Goal: Information Seeking & Learning: Check status

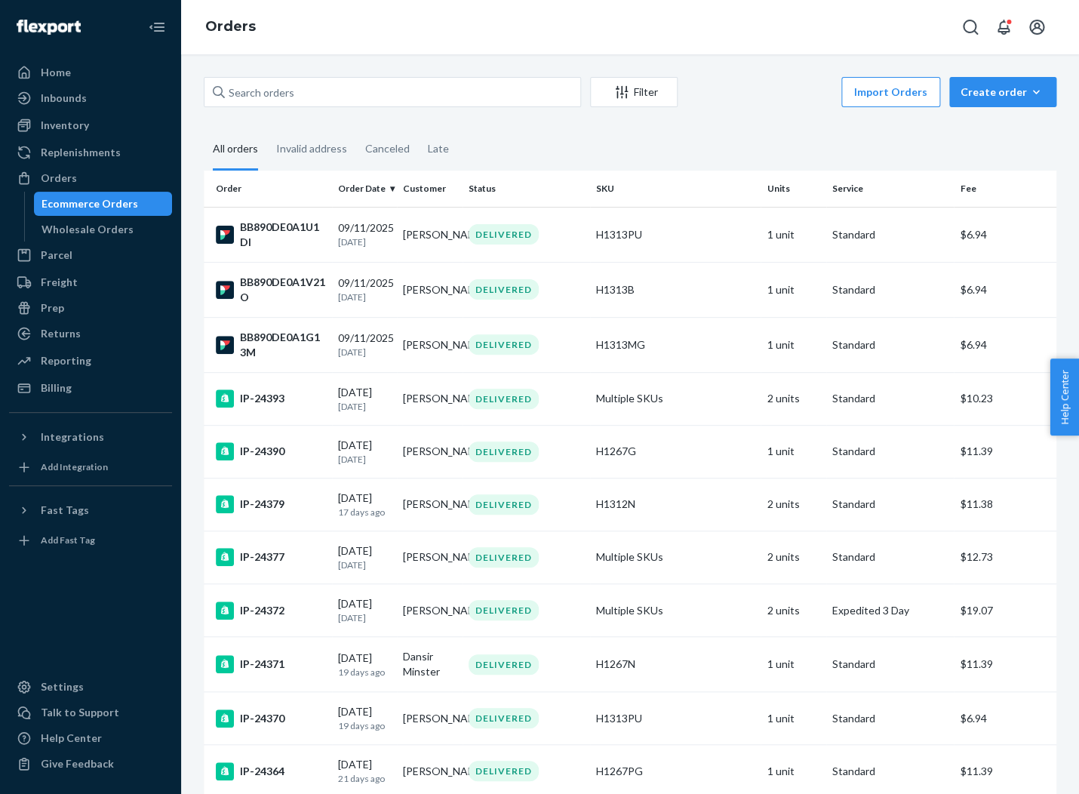
scroll to position [883, 0]
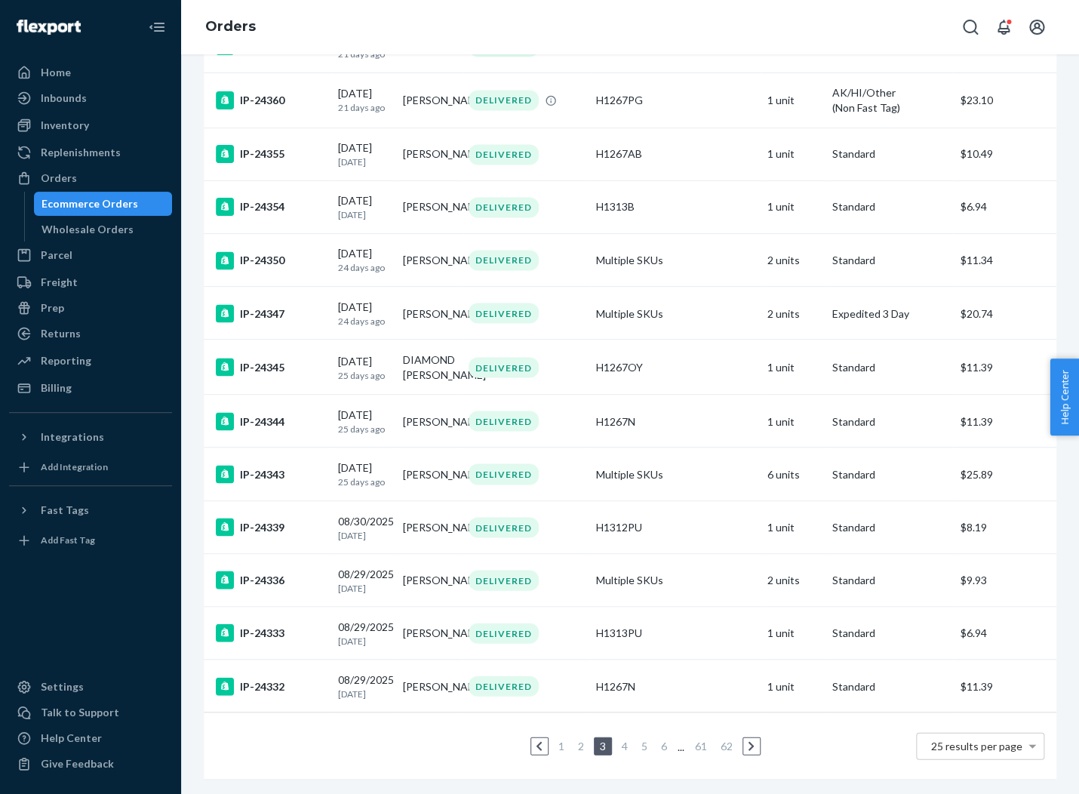
click at [561, 743] on link "1" at bounding box center [561, 745] width 12 height 13
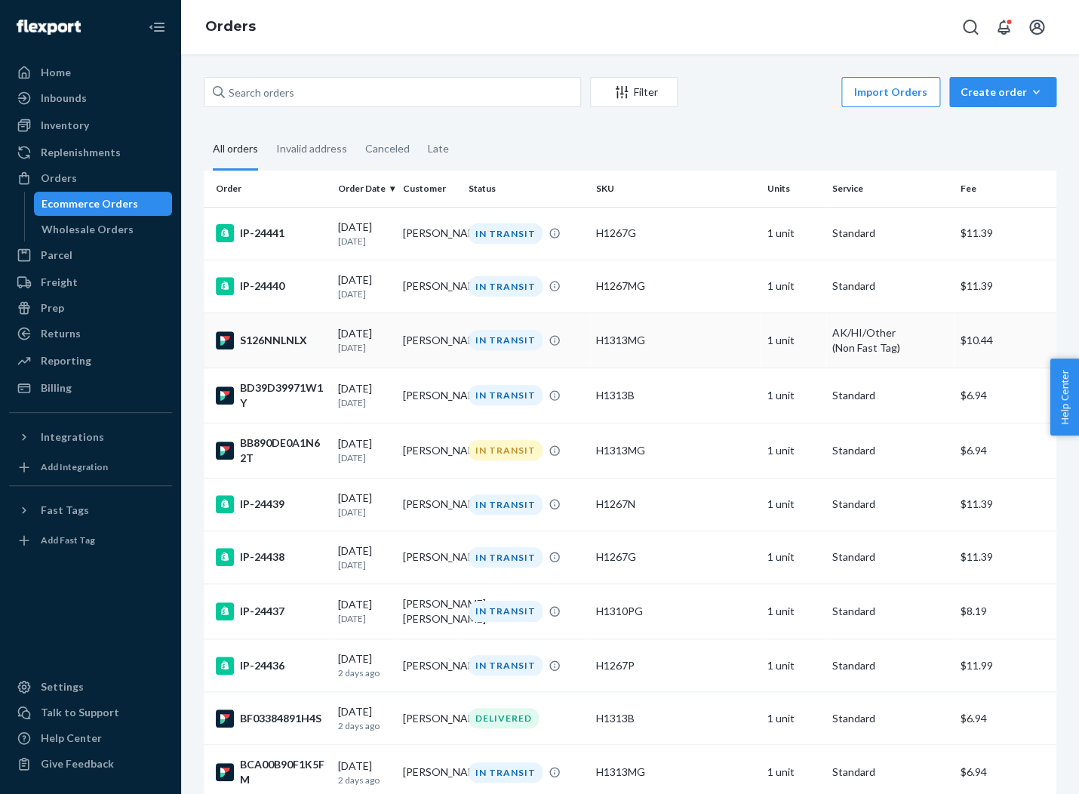
click at [447, 357] on td "[PERSON_NAME]" at bounding box center [430, 339] width 66 height 55
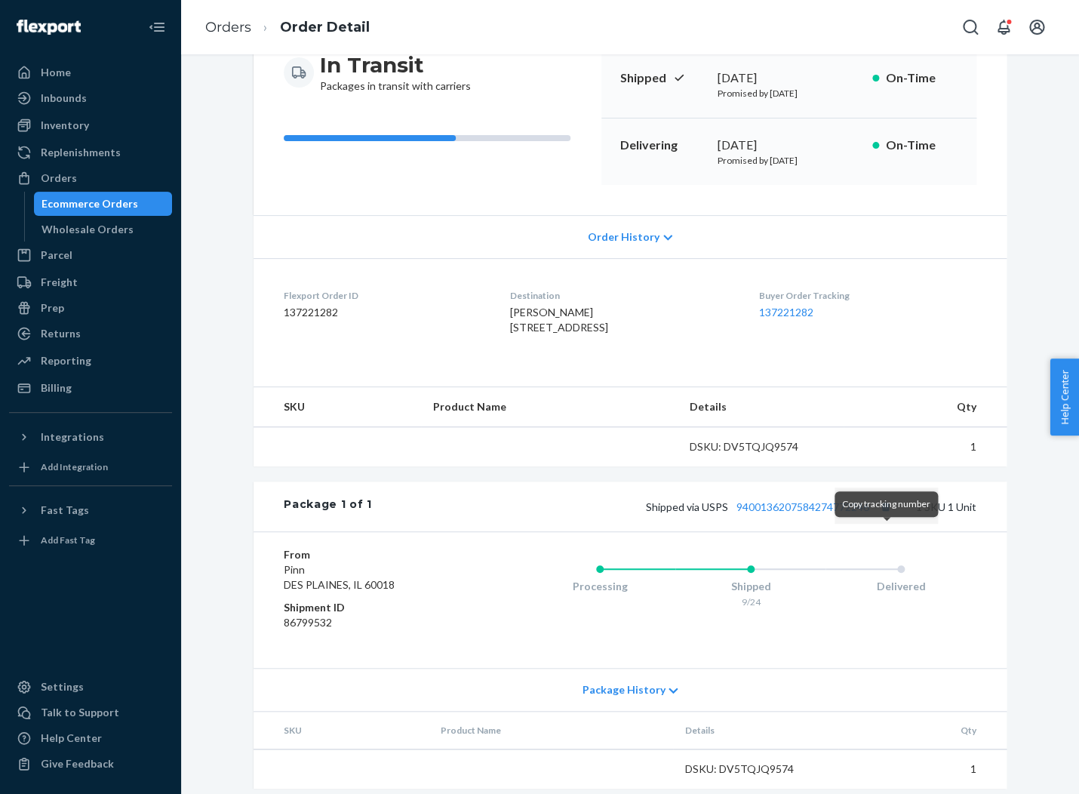
scroll to position [165, 0]
click at [893, 515] on button "Copy tracking number" at bounding box center [885, 506] width 20 height 20
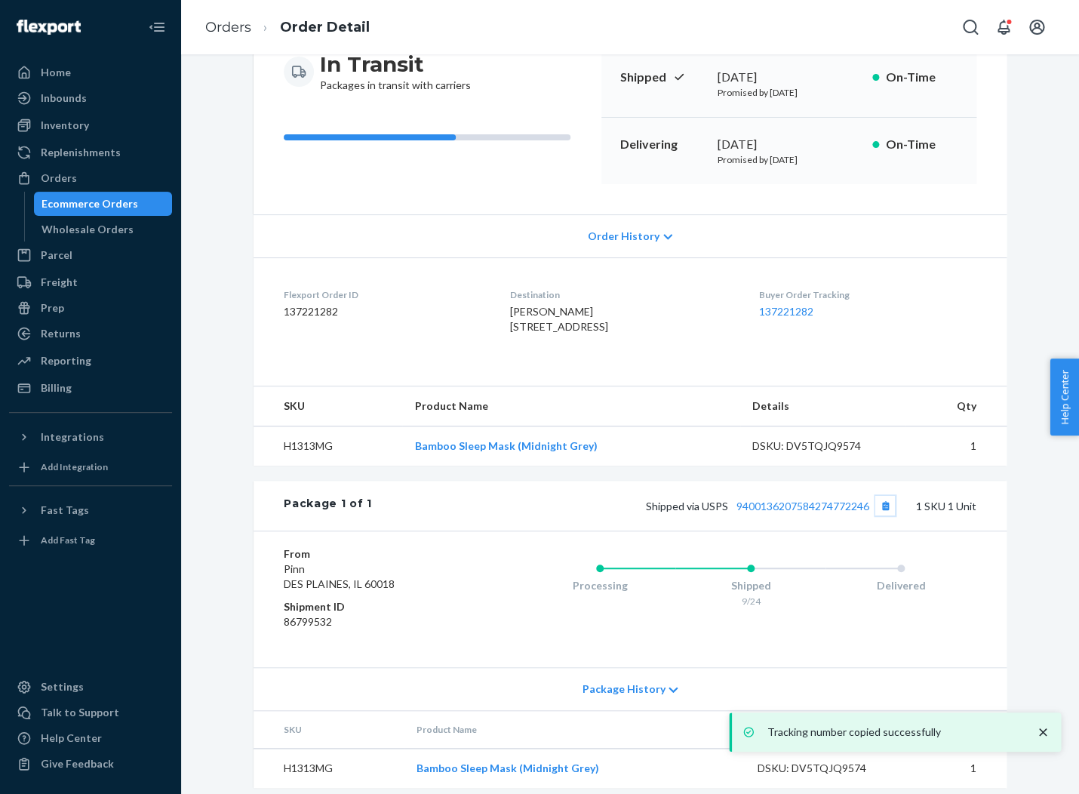
scroll to position [0, 0]
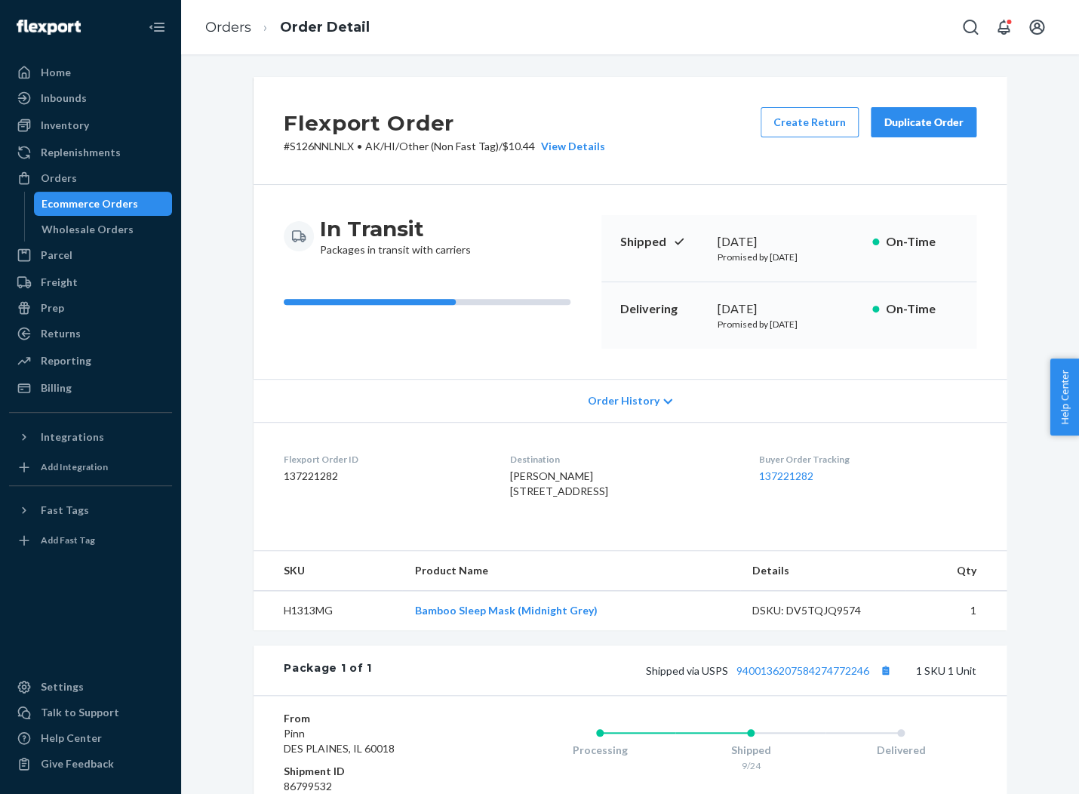
click at [248, 36] on li "Orders" at bounding box center [228, 28] width 46 height 20
click at [238, 26] on link "Orders" at bounding box center [228, 27] width 46 height 17
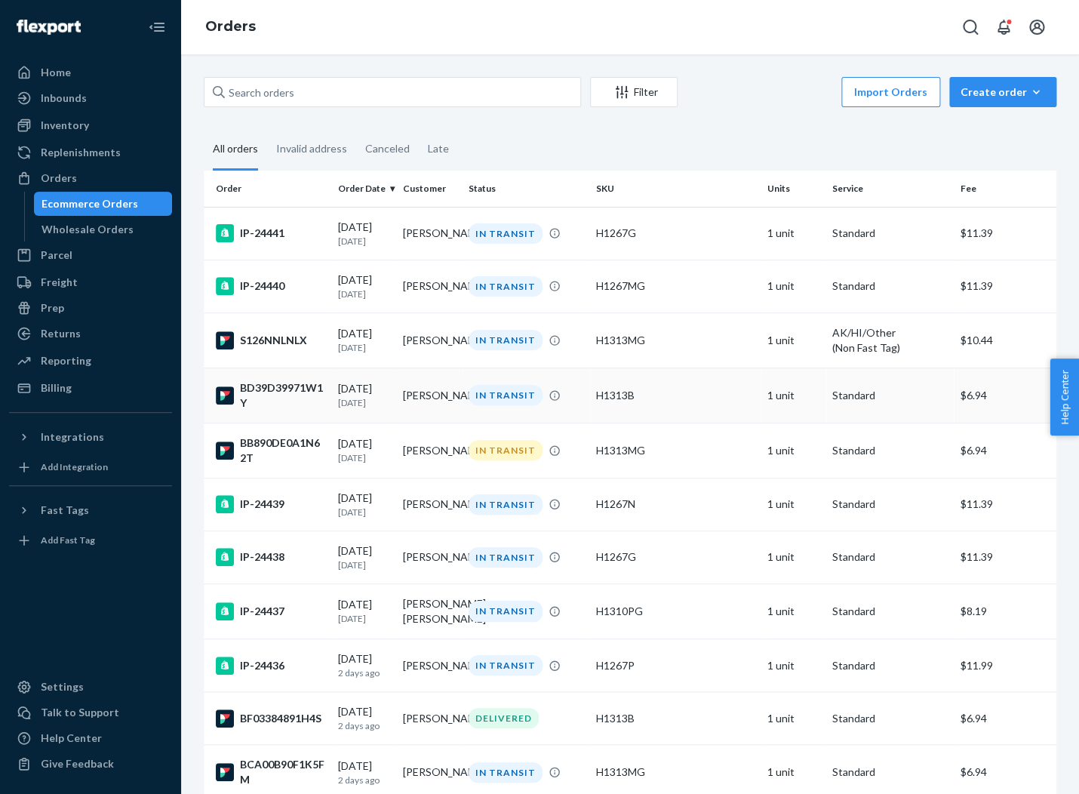
click at [272, 392] on div "BD39D39971W1Y" at bounding box center [271, 395] width 110 height 30
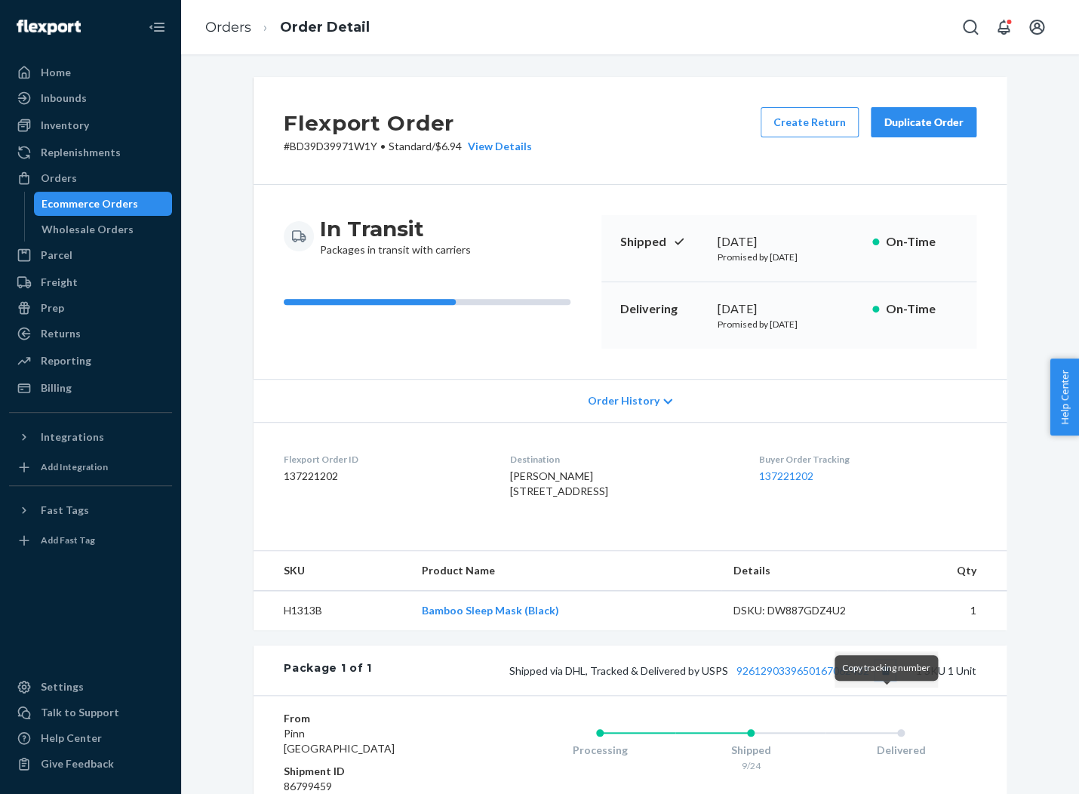
click at [885, 680] on button "Copy tracking number" at bounding box center [885, 670] width 20 height 20
click at [238, 30] on link "Orders" at bounding box center [228, 27] width 46 height 17
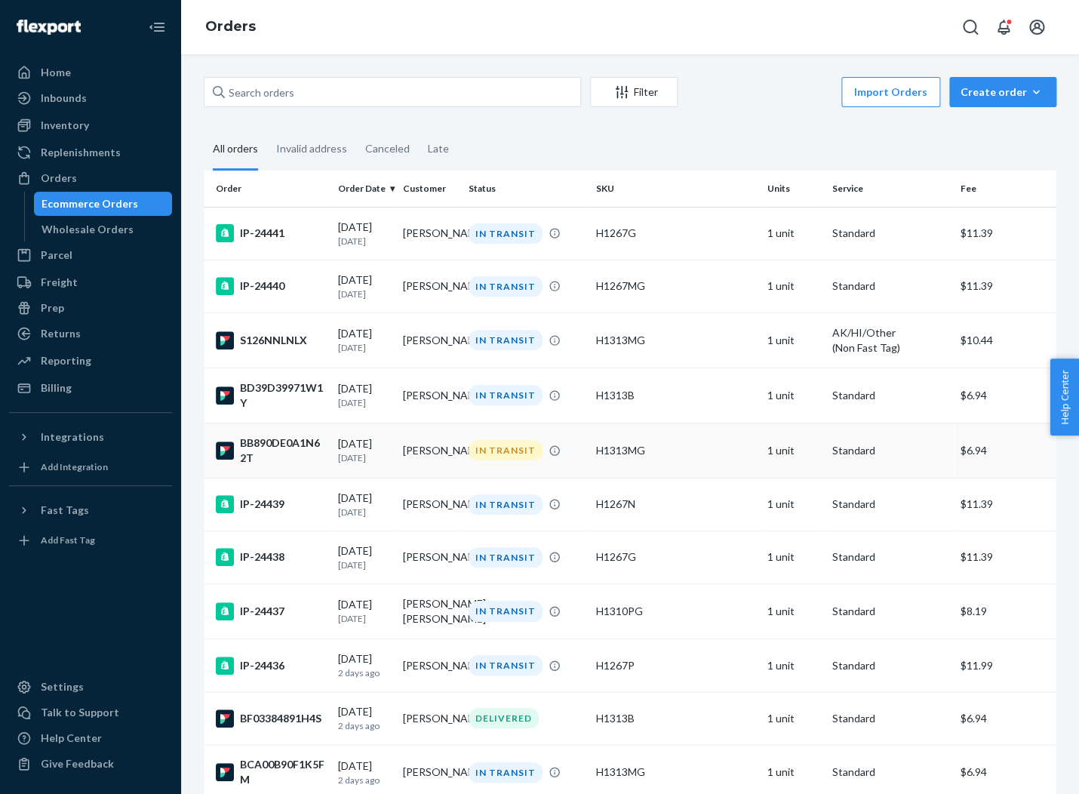
click at [356, 443] on div "[DATE] [DATE]" at bounding box center [365, 450] width 54 height 28
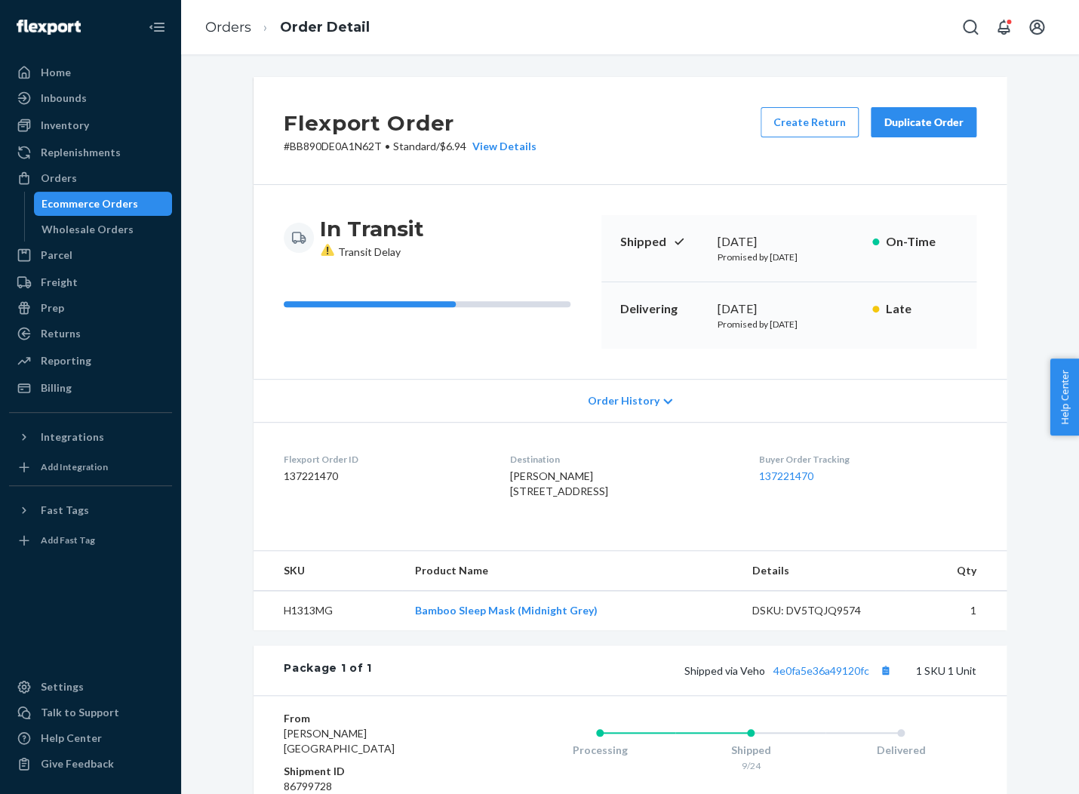
click at [478, 223] on div "In Transit Transit Delay" at bounding box center [437, 237] width 306 height 45
drag, startPoint x: 488, startPoint y: 259, endPoint x: 328, endPoint y: 221, distance: 165.1
click at [328, 223] on div "In Transit Transit Delay" at bounding box center [437, 237] width 306 height 45
click at [418, 267] on div "In Transit Transit Delay" at bounding box center [437, 282] width 306 height 134
